Goal: Task Accomplishment & Management: Use online tool/utility

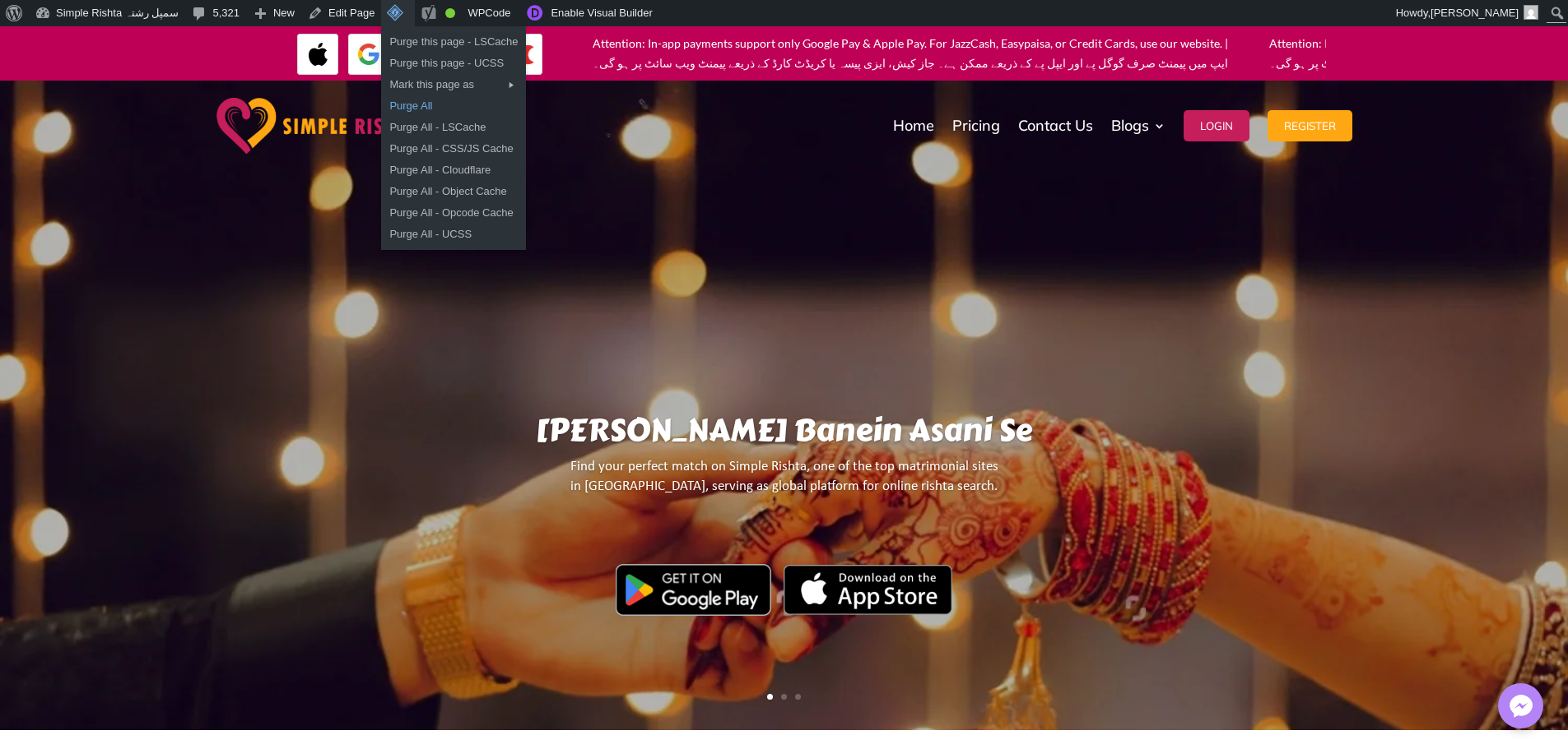
click at [403, 103] on link "Purge All" at bounding box center [454, 106] width 145 height 21
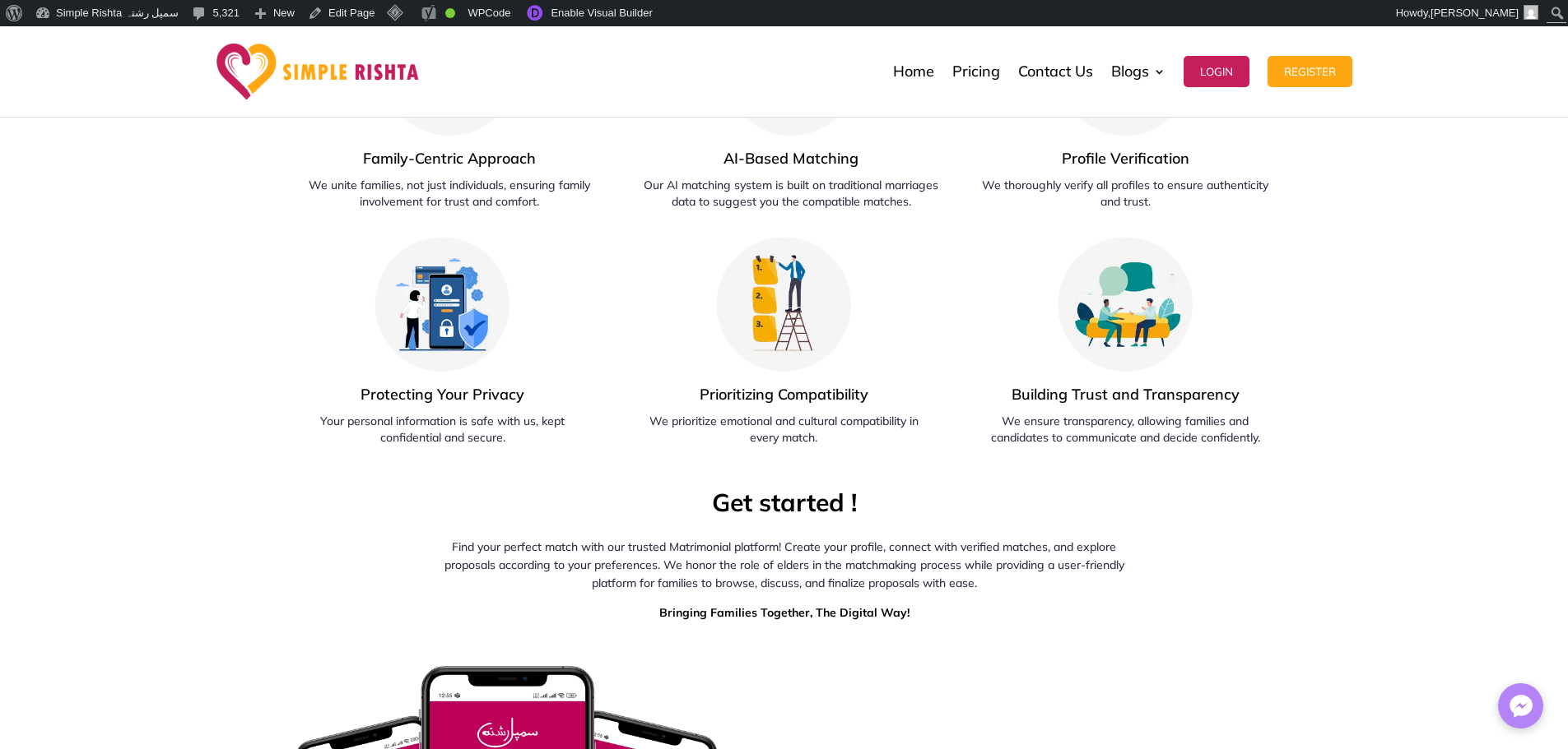
scroll to position [4853, 0]
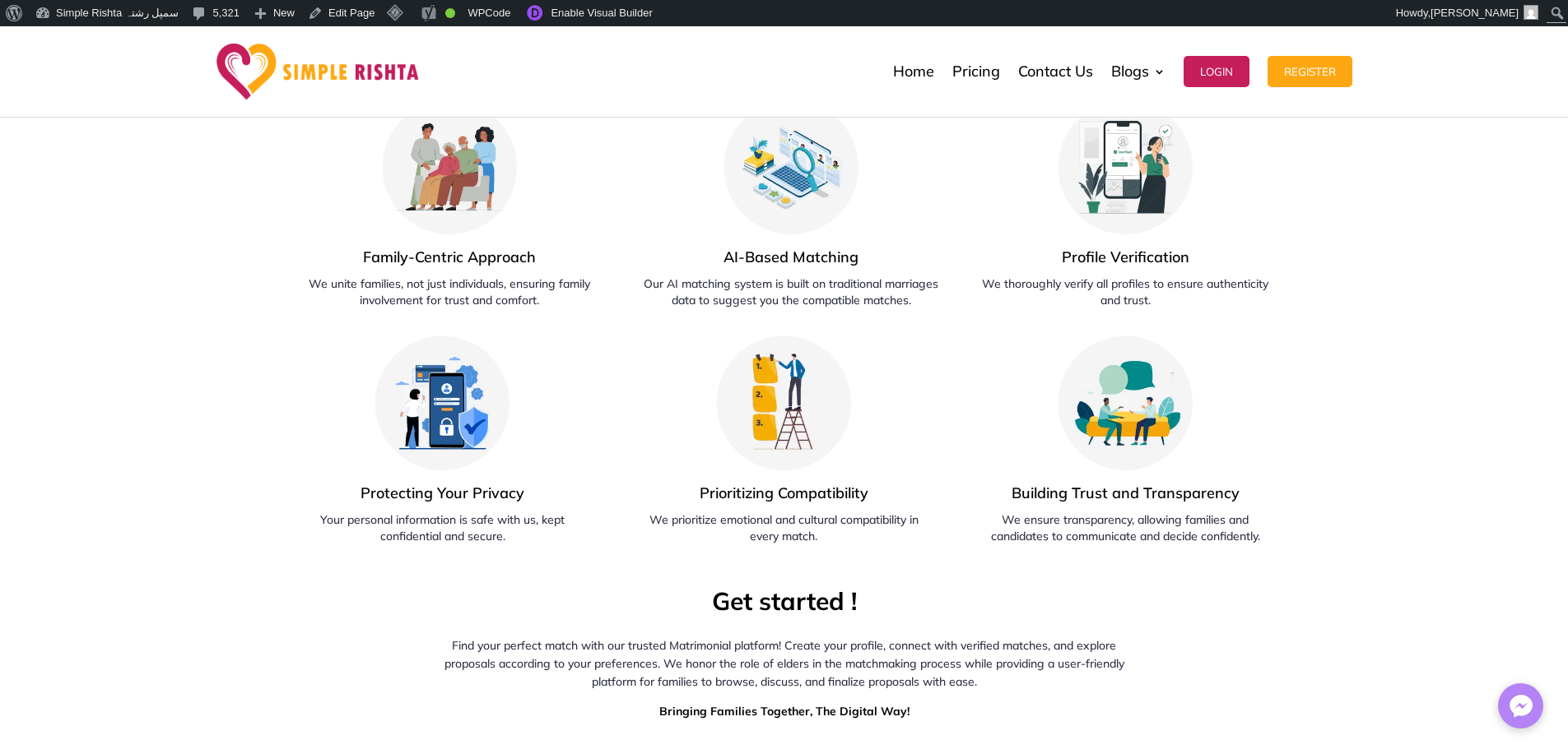
drag, startPoint x: 1061, startPoint y: 279, endPoint x: 1007, endPoint y: 315, distance: 64.9
drag, startPoint x: 1075, startPoint y: 306, endPoint x: 1127, endPoint y: 372, distance: 84.0
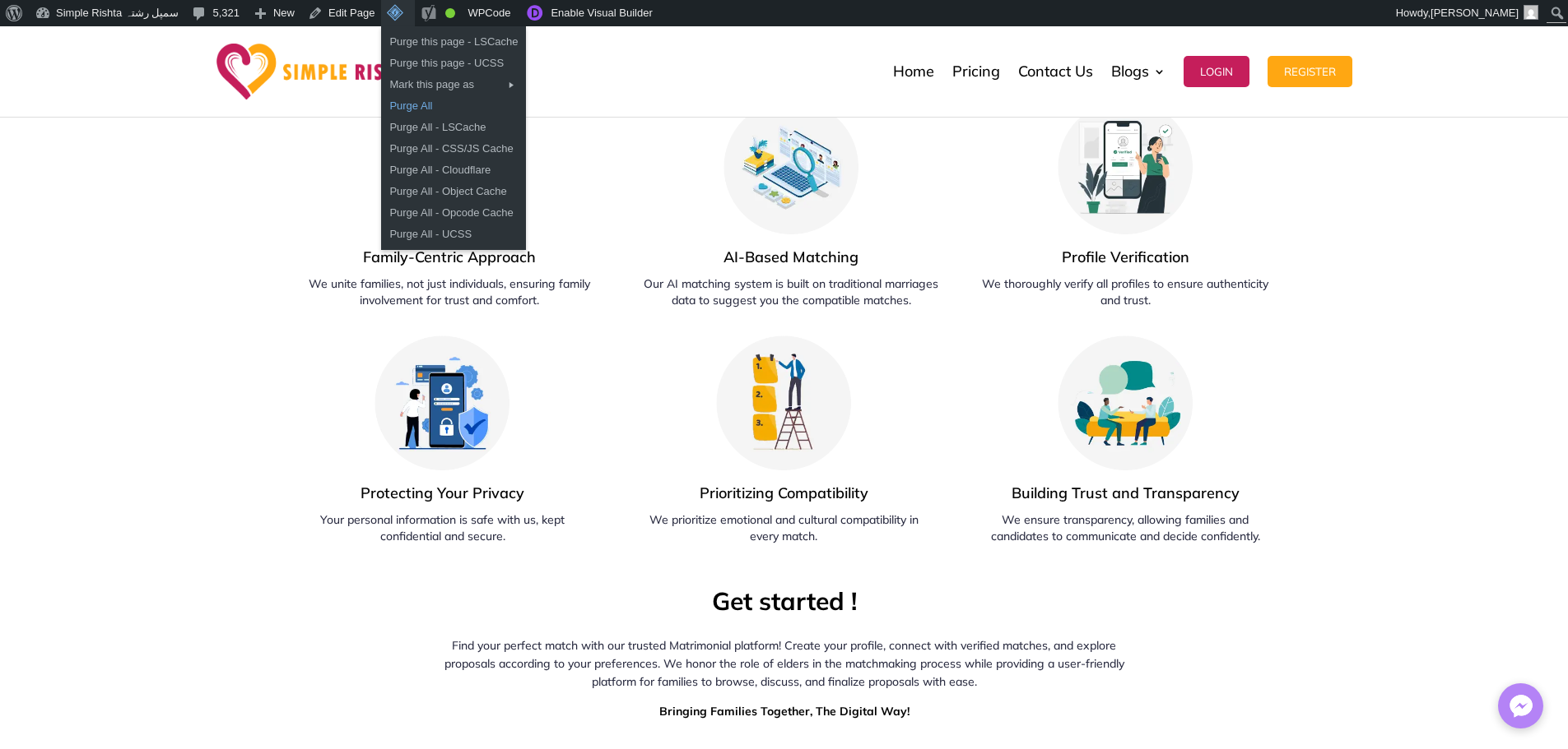
click at [414, 111] on link "Purge All" at bounding box center [454, 106] width 145 height 21
